Goal: Transaction & Acquisition: Subscribe to service/newsletter

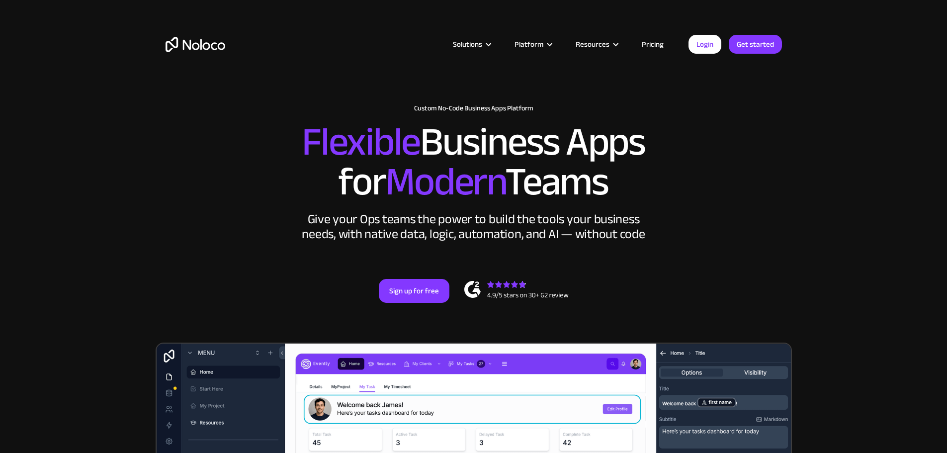
click at [668, 41] on link "Pricing" at bounding box center [652, 44] width 47 height 13
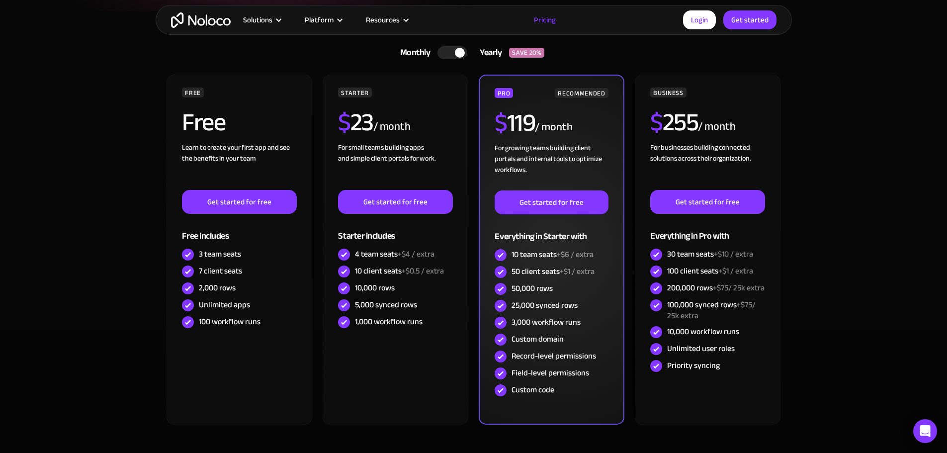
scroll to position [232, 0]
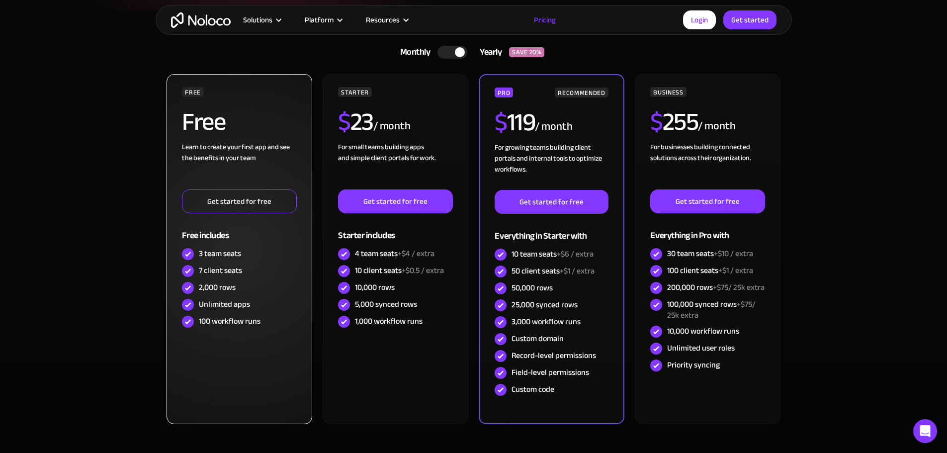
click at [246, 199] on link "Get started for free" at bounding box center [239, 201] width 114 height 24
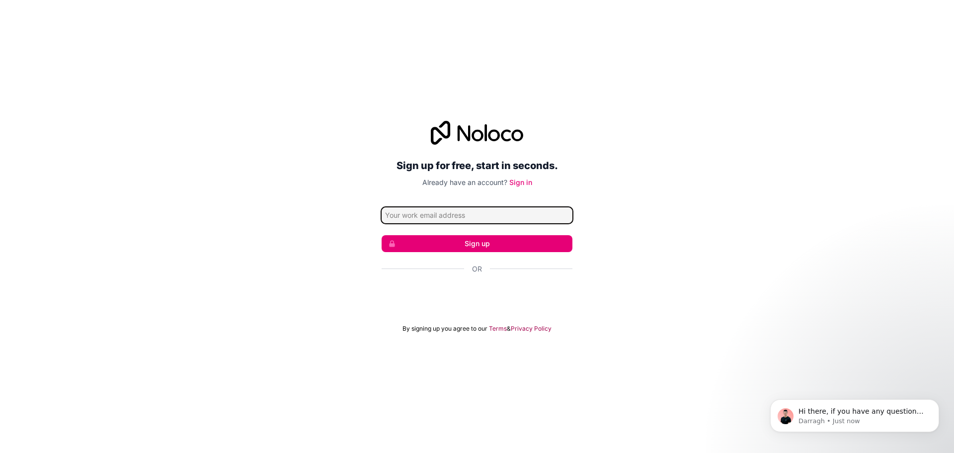
click at [438, 217] on input "Email address" at bounding box center [477, 215] width 191 height 16
type input "ETS@job4u.com"
click at [496, 243] on button "Sign up" at bounding box center [477, 243] width 191 height 17
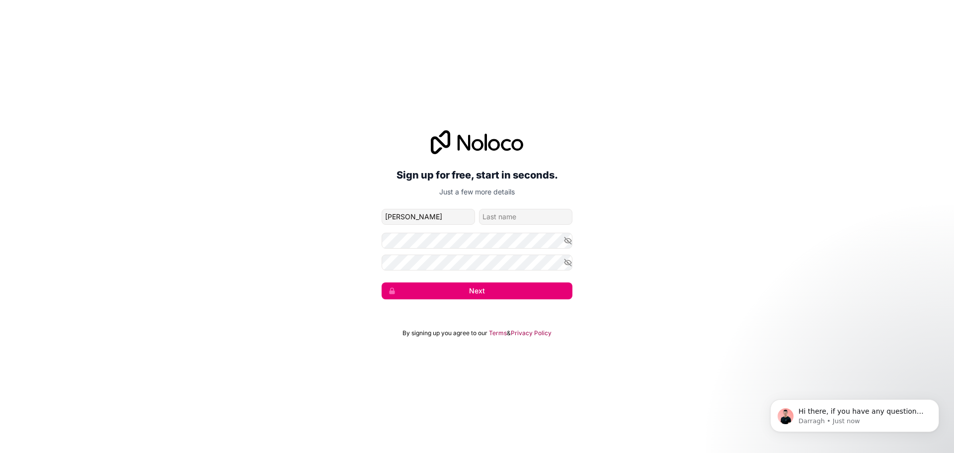
type input "Cynthia"
type input "Bene"
click at [573, 236] on div "Sign up for free, start in seconds. Just a few more details ETS@job4u.com Cynth…" at bounding box center [477, 214] width 954 height 197
click at [565, 242] on icon "button" at bounding box center [567, 240] width 9 height 9
click at [571, 263] on icon "button" at bounding box center [567, 262] width 7 height 4
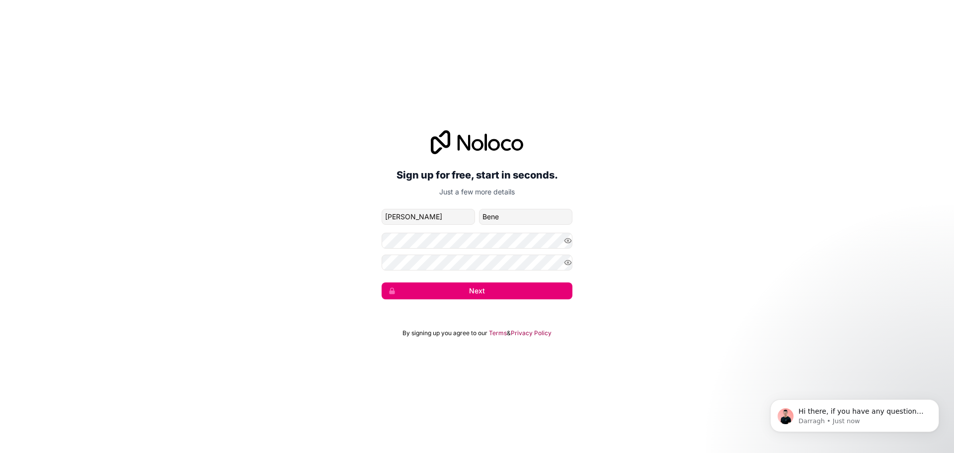
click at [533, 294] on button "Next" at bounding box center [477, 290] width 191 height 17
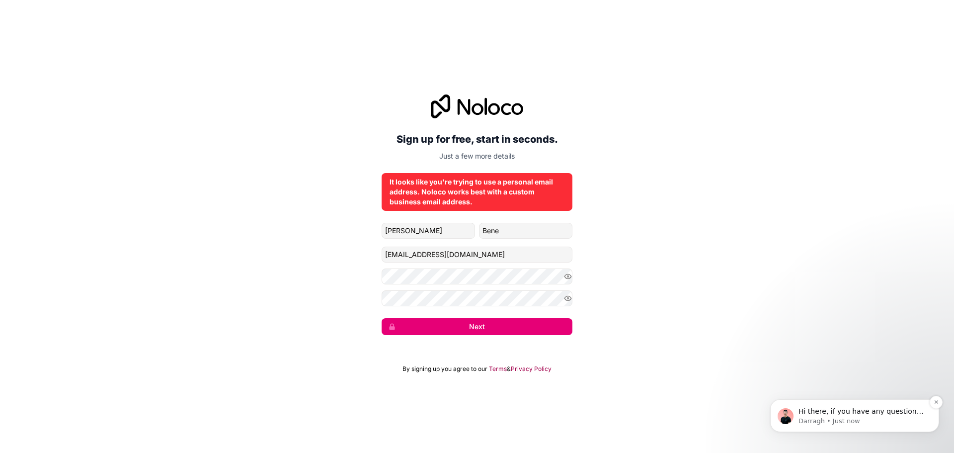
click at [817, 409] on span "Hi there, if you have any questions about our pricing, just let us know! Darragh" at bounding box center [860, 421] width 125 height 28
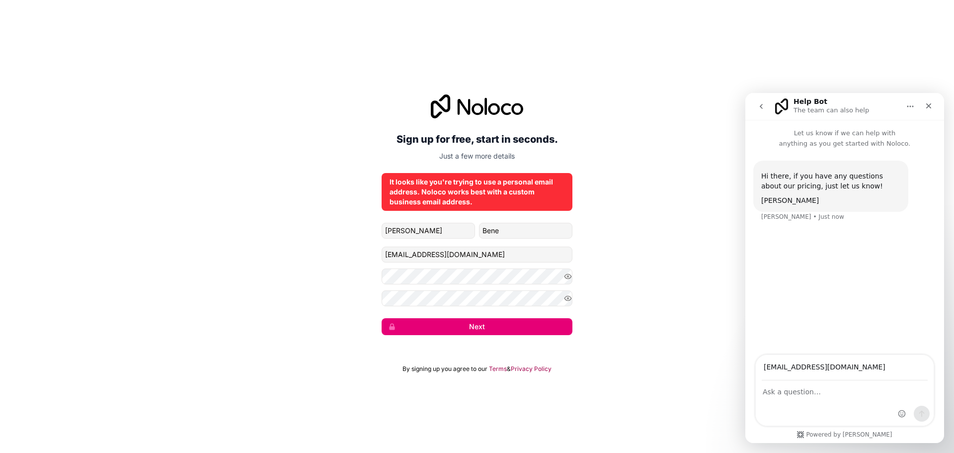
type input "ETS@job4u.com"
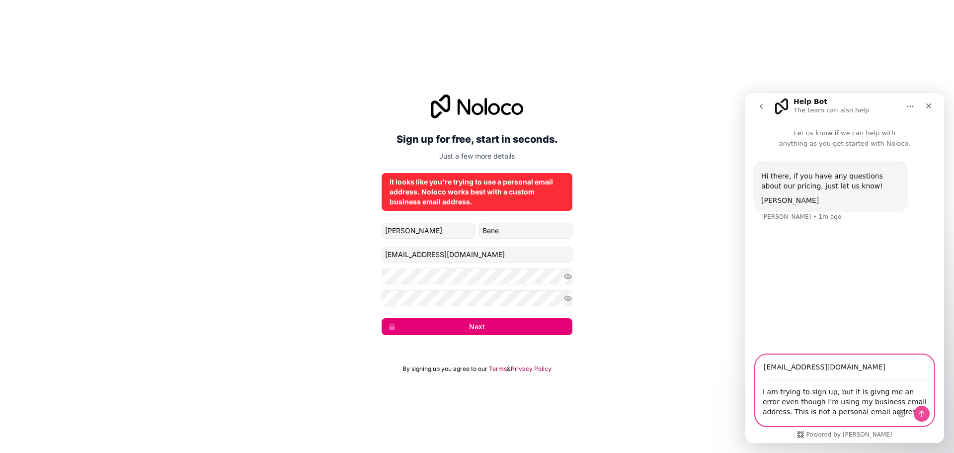
type textarea "I am trying to sign up, but it is givng me an error even though I'm using my bu…"
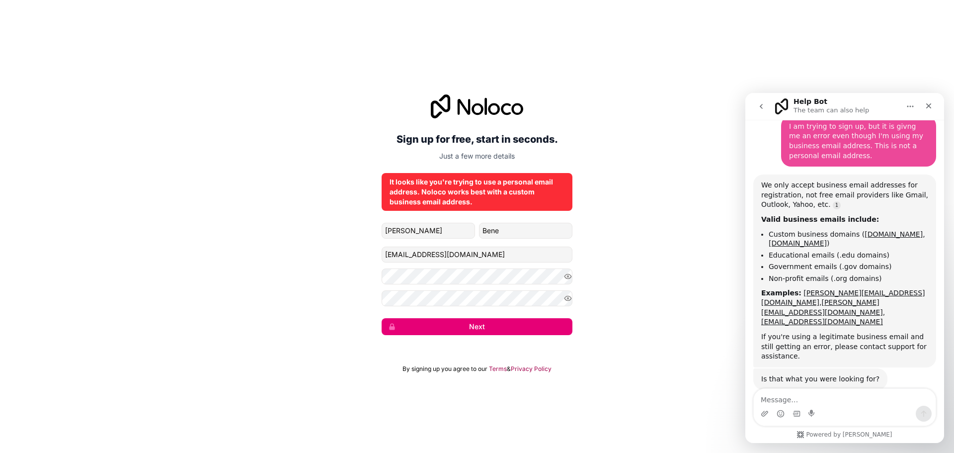
scroll to position [106, 0]
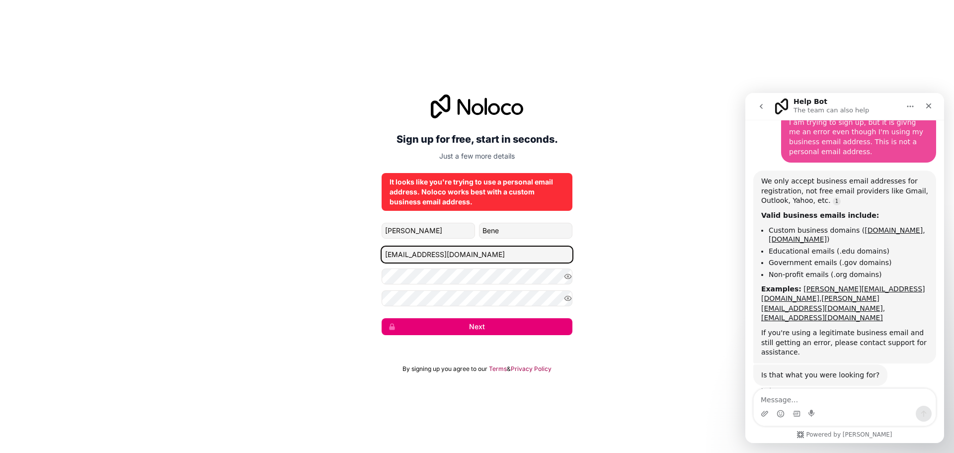
drag, startPoint x: 451, startPoint y: 255, endPoint x: 247, endPoint y: 250, distance: 203.3
click at [247, 250] on div "Sign up for free, start in seconds. Just a few more details It looks like you'r…" at bounding box center [477, 214] width 954 height 268
type input "president@employmenttransitionsolutions.com"
click at [474, 327] on button "Next" at bounding box center [477, 326] width 191 height 17
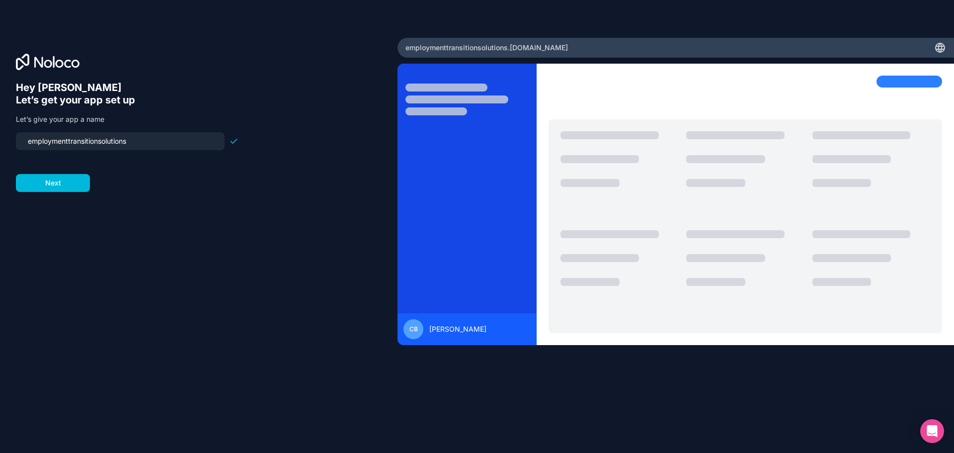
drag, startPoint x: 157, startPoint y: 148, endPoint x: 0, endPoint y: 145, distance: 157.0
click at [0, 145] on div "Hey Cynthia 👋 Let’s get your app set up Let’s give your app a name employmenttr…" at bounding box center [198, 226] width 397 height 377
click at [66, 146] on input "employmenttransitionsolutions" at bounding box center [120, 141] width 197 height 14
drag, startPoint x: 136, startPoint y: 147, endPoint x: 0, endPoint y: 139, distance: 136.4
click at [0, 139] on div "Hey Cynthia 👋 Let’s get your app set up Let’s give your app a name employmenttr…" at bounding box center [198, 226] width 397 height 377
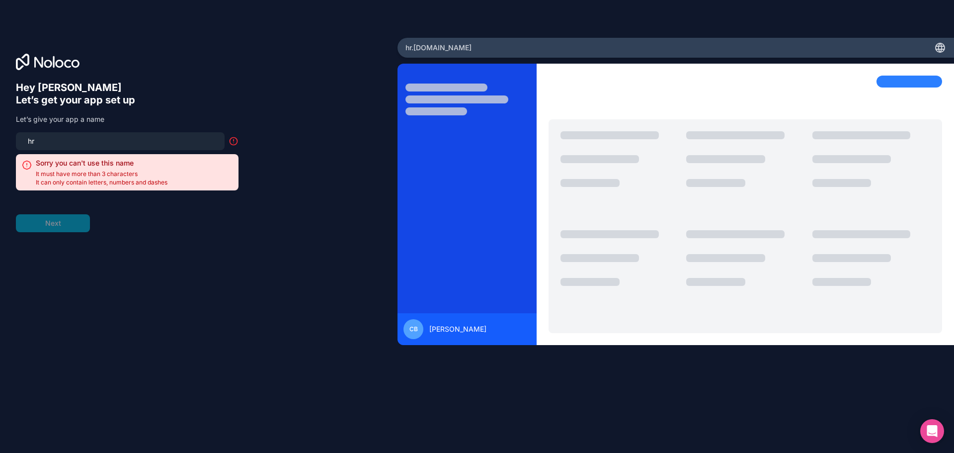
type input "h"
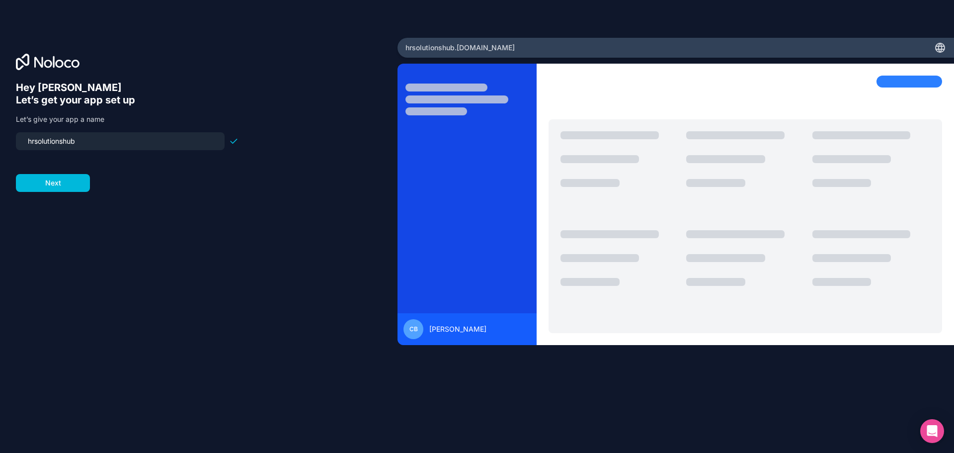
type input "hrsolutionshub"
click at [61, 183] on button "Next" at bounding box center [53, 183] width 74 height 18
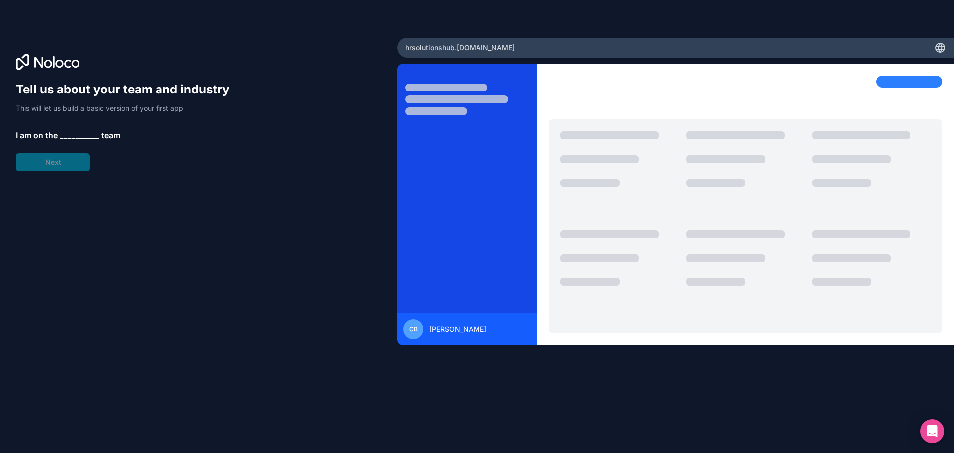
click at [80, 138] on span "__________" at bounding box center [80, 135] width 40 height 12
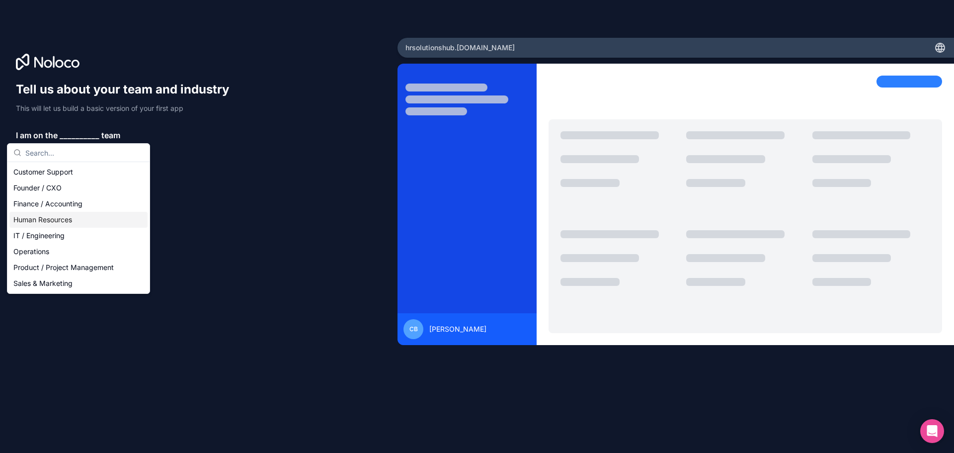
click at [97, 220] on div "Human Resources" at bounding box center [78, 220] width 138 height 16
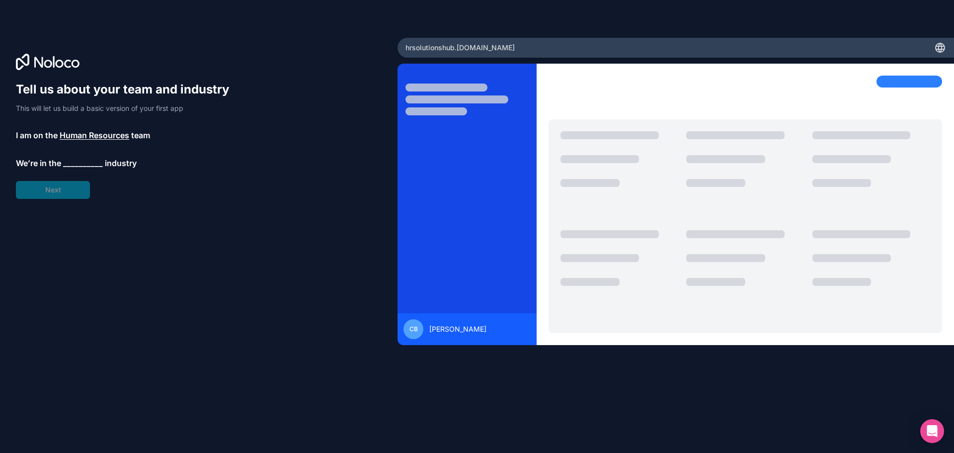
click at [77, 166] on span "__________" at bounding box center [83, 163] width 40 height 12
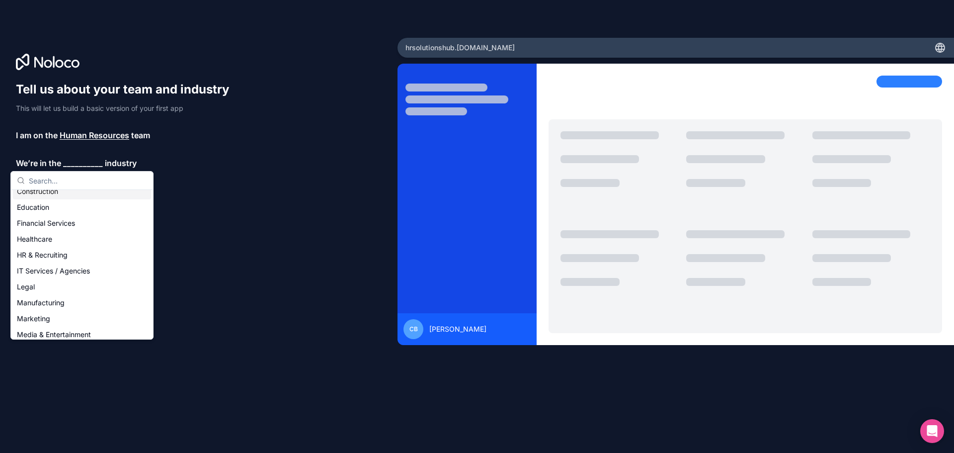
scroll to position [50, 0]
click at [73, 246] on div "HR & Recruiting" at bounding box center [82, 246] width 138 height 16
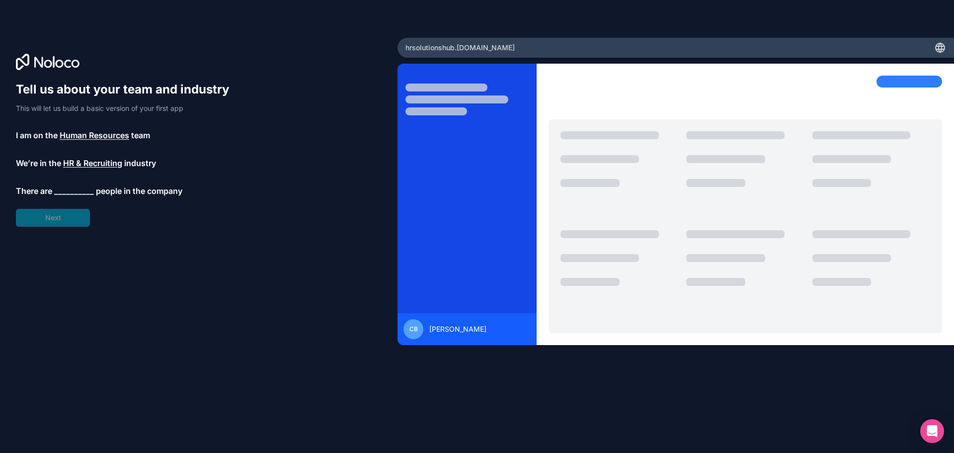
click at [76, 197] on div "Tell us about your team and industry This will let us build a basic version of …" at bounding box center [127, 153] width 223 height 145
click at [80, 194] on span "__________" at bounding box center [74, 191] width 40 height 12
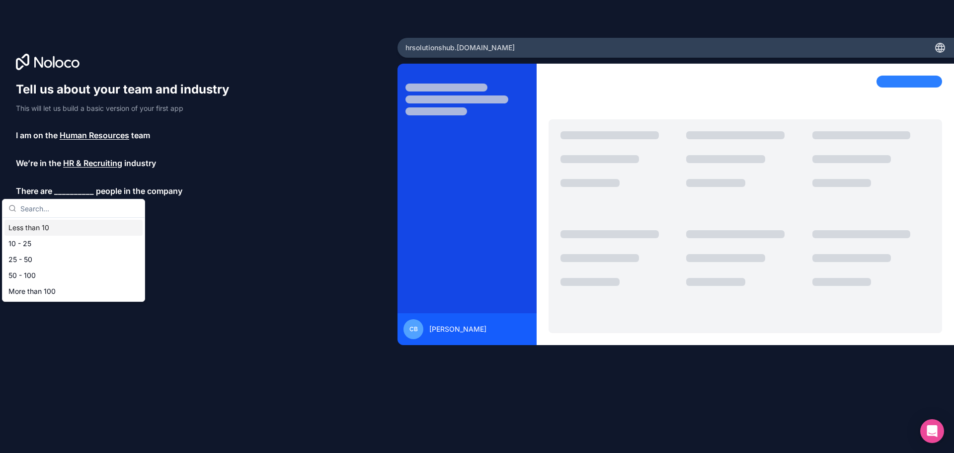
click at [26, 226] on div "Less than 10" at bounding box center [73, 228] width 138 height 16
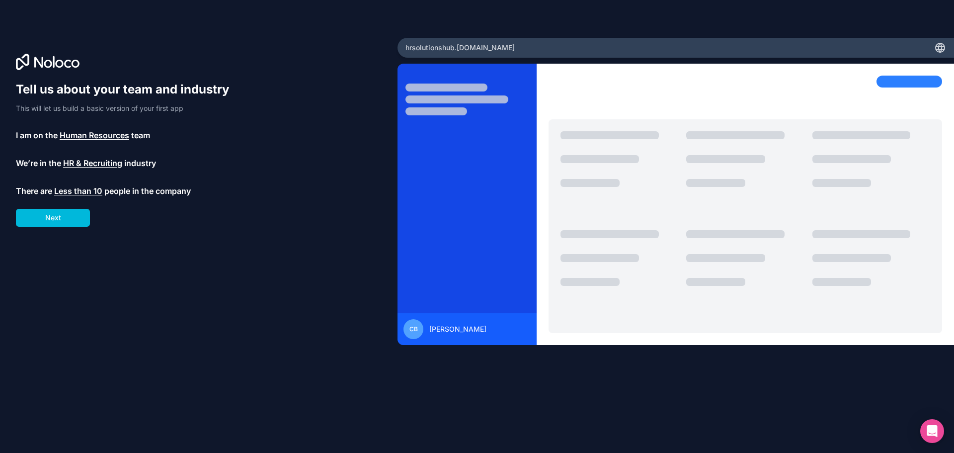
click at [64, 217] on button "Next" at bounding box center [53, 218] width 74 height 18
